Goal: Task Accomplishment & Management: Complete application form

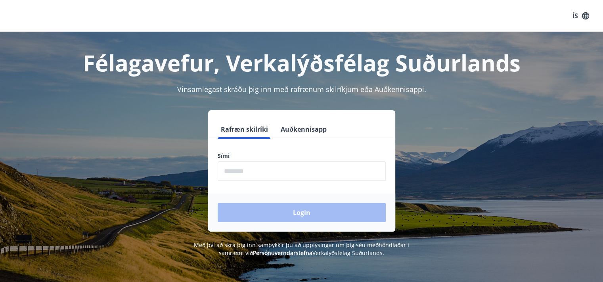
click at [255, 172] on input "phone" at bounding box center [302, 170] width 168 height 19
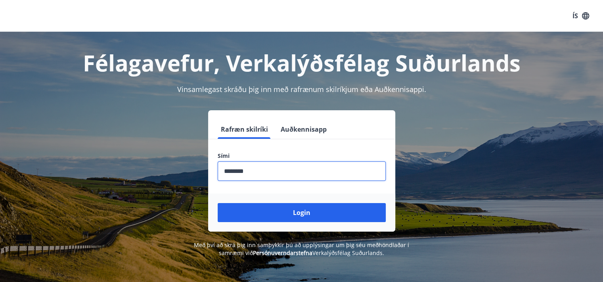
type input "********"
click at [218, 203] on button "Login" at bounding box center [302, 212] width 168 height 19
